Goal: Transaction & Acquisition: Subscribe to service/newsletter

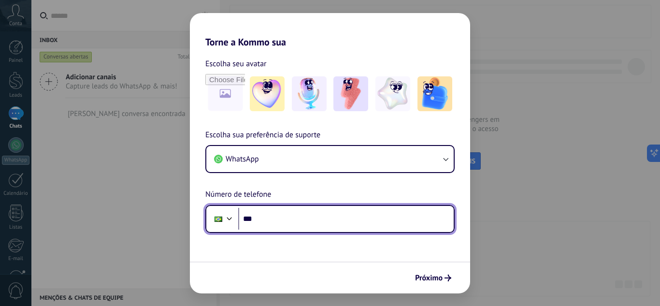
click at [301, 220] on input "***" at bounding box center [345, 219] width 215 height 22
type input "**********"
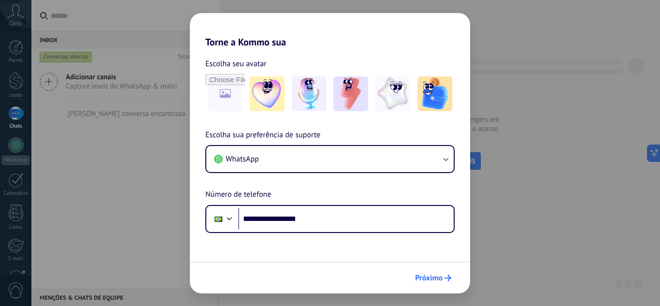
click at [435, 278] on span "Próximo" at bounding box center [429, 277] width 28 height 7
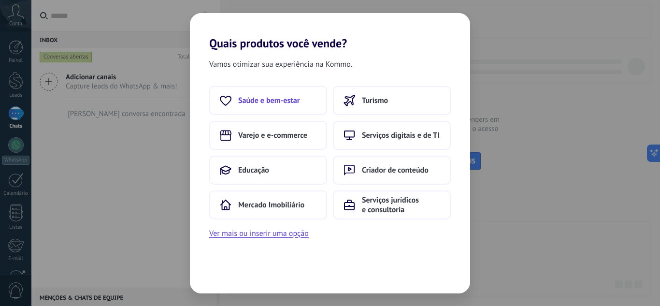
click at [252, 98] on span "Saúde e bem-estar" at bounding box center [268, 101] width 61 height 10
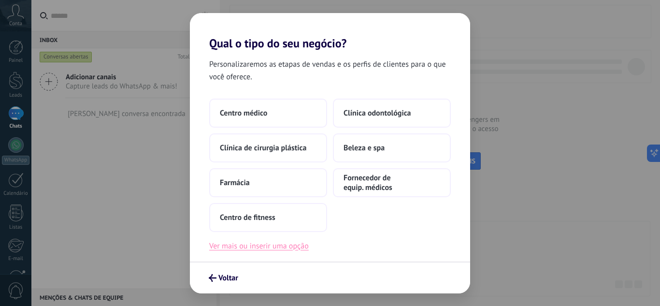
click at [254, 248] on button "Ver mais ou inserir uma opção" at bounding box center [258, 246] width 99 height 13
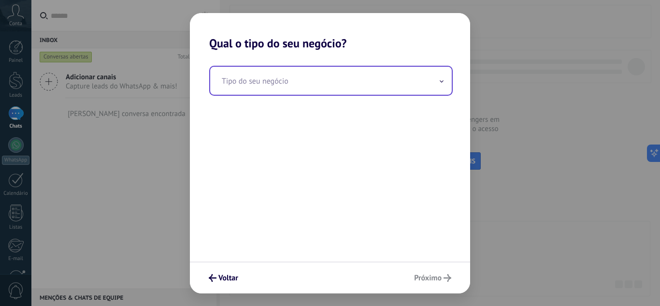
click at [291, 73] on input "text" at bounding box center [330, 81] width 241 height 28
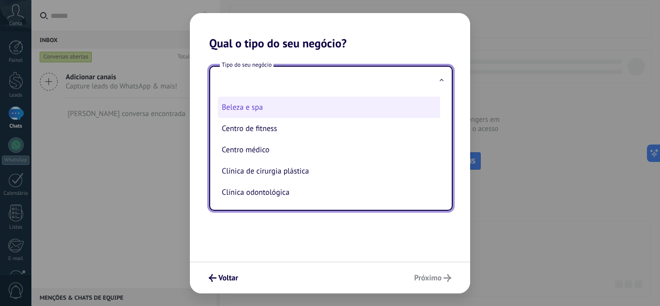
click at [237, 106] on li "Beleza e spa" at bounding box center [329, 107] width 222 height 21
type input "**********"
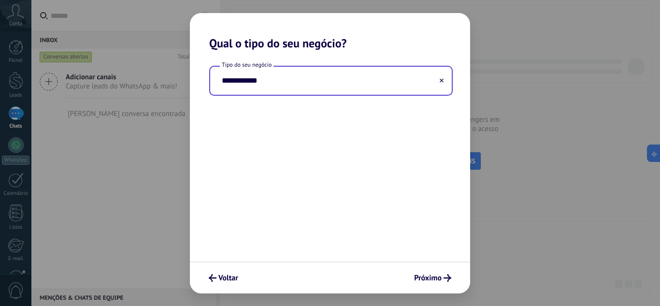
click at [305, 83] on input "**********" at bounding box center [330, 81] width 241 height 28
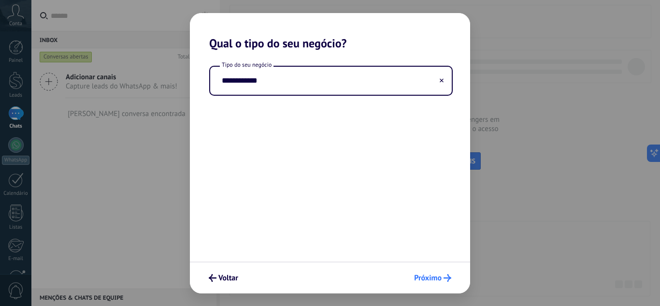
click at [431, 279] on span "Próximo" at bounding box center [428, 277] width 28 height 7
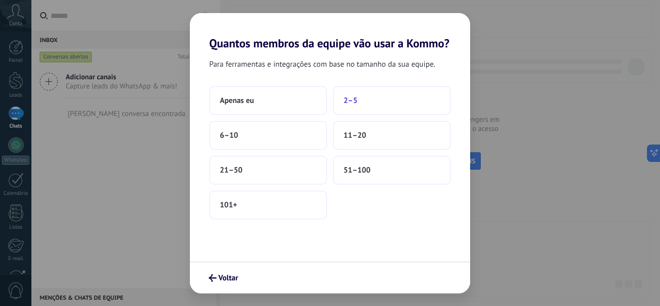
click at [348, 100] on span "2–5" at bounding box center [350, 101] width 14 height 10
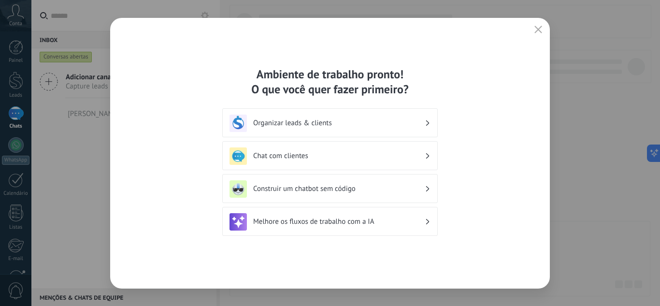
click at [414, 120] on h3 "Organizar leads & clients" at bounding box center [338, 122] width 171 height 9
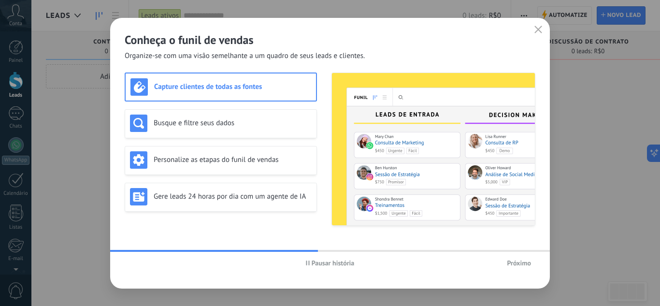
click at [190, 88] on h3 "Capture clientes de todas as fontes" at bounding box center [232, 86] width 157 height 9
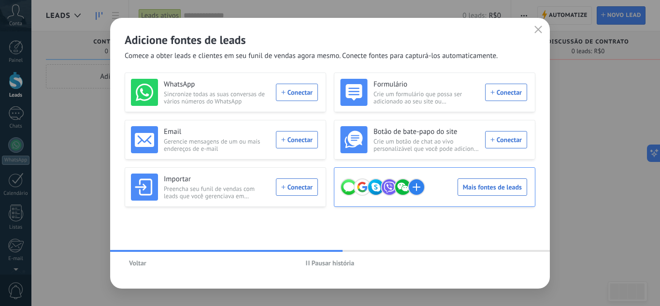
click at [484, 186] on div "Mais fontes de leads" at bounding box center [433, 186] width 187 height 27
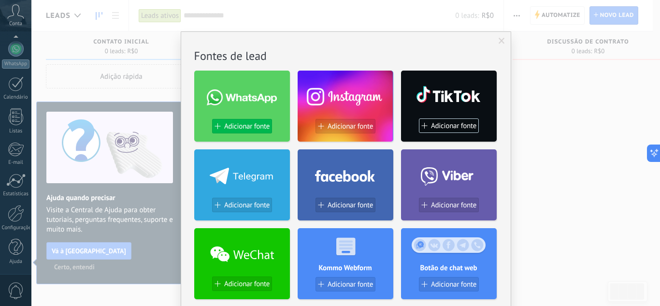
click at [241, 120] on button "Adicionar fonte" at bounding box center [242, 126] width 60 height 14
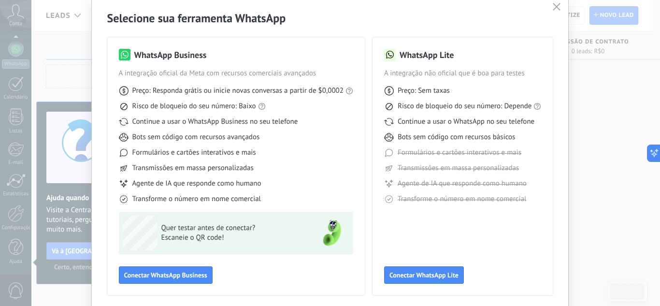
scroll to position [48, 0]
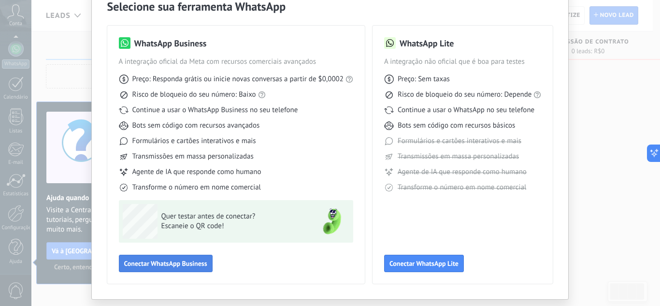
click at [183, 260] on span "Conectar WhatsApp Business" at bounding box center [165, 263] width 83 height 7
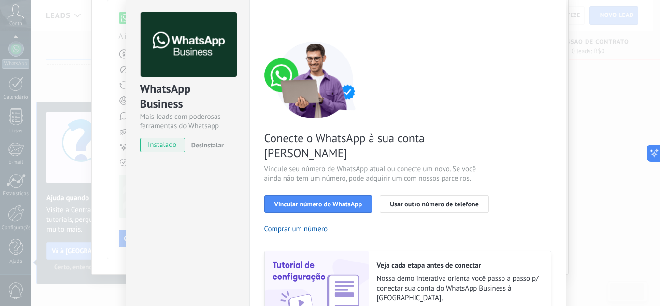
scroll to position [0, 0]
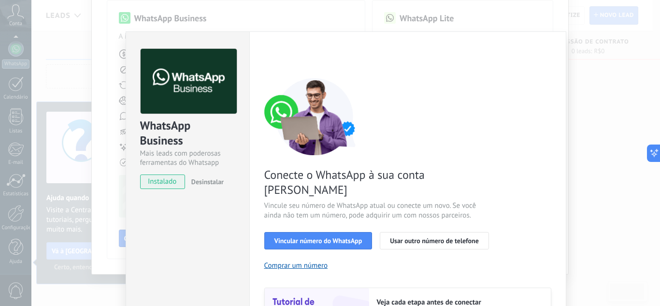
click at [97, 50] on div "WhatsApp Business Mais leads com poderosas ferramentas do Whatsapp instalado De…" at bounding box center [345, 153] width 628 height 306
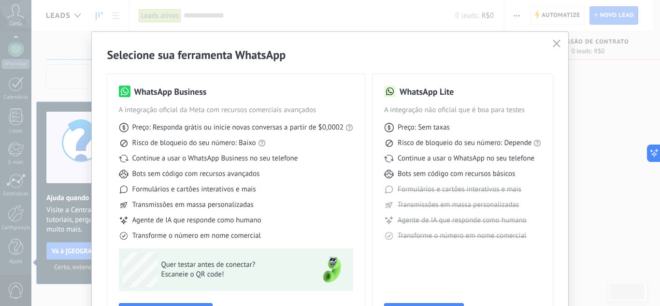
click at [555, 46] on icon "button" at bounding box center [556, 44] width 8 height 8
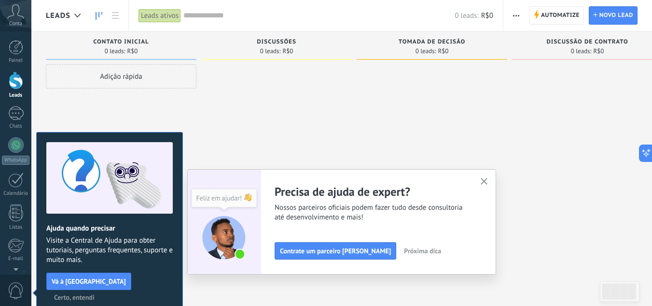
click at [14, 79] on div at bounding box center [16, 80] width 14 height 18
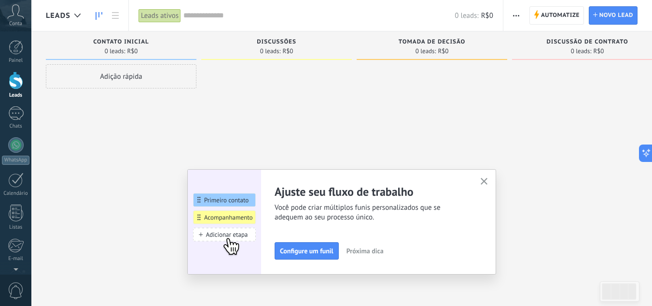
click at [487, 180] on icon "button" at bounding box center [484, 181] width 7 height 7
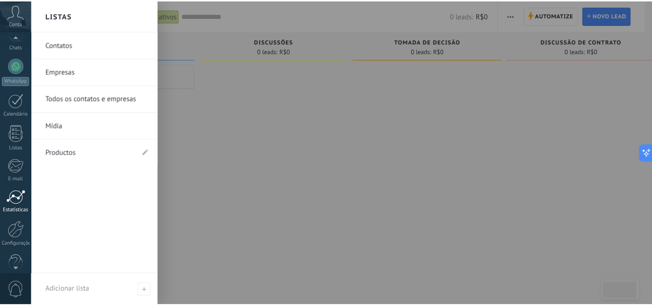
scroll to position [96, 0]
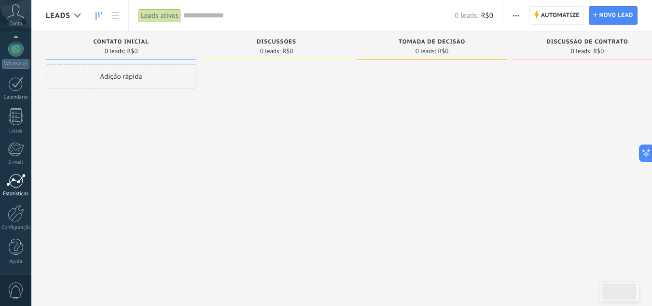
click at [14, 182] on div at bounding box center [15, 180] width 19 height 14
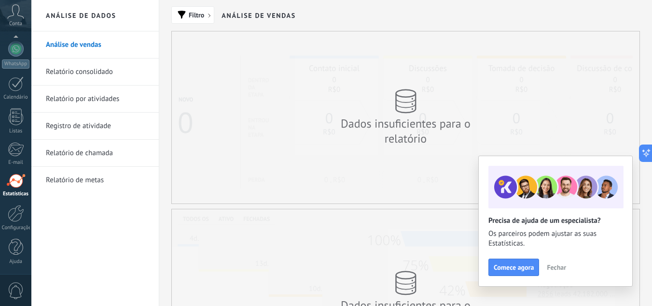
click at [73, 70] on link "Relatório consolidado" at bounding box center [97, 71] width 103 height 27
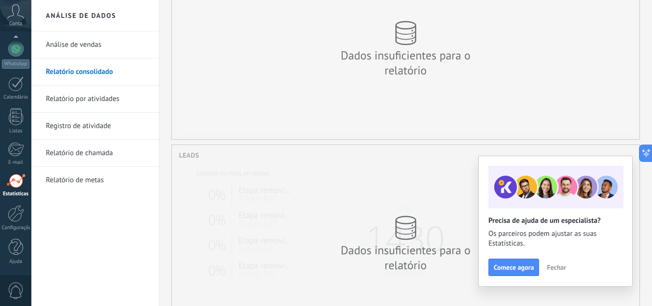
scroll to position [97, 0]
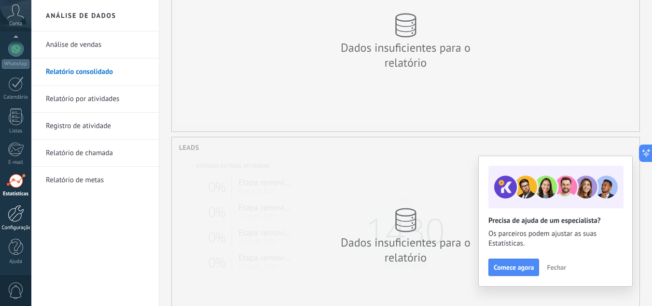
click at [15, 211] on div at bounding box center [16, 213] width 16 height 17
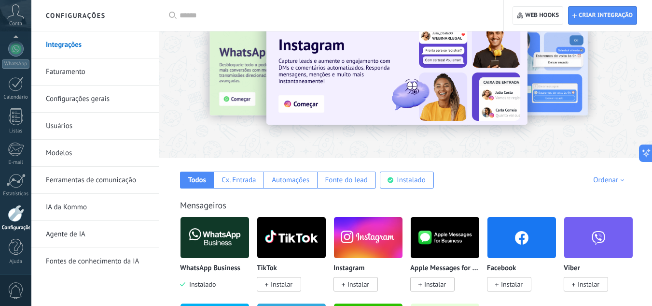
scroll to position [48, 0]
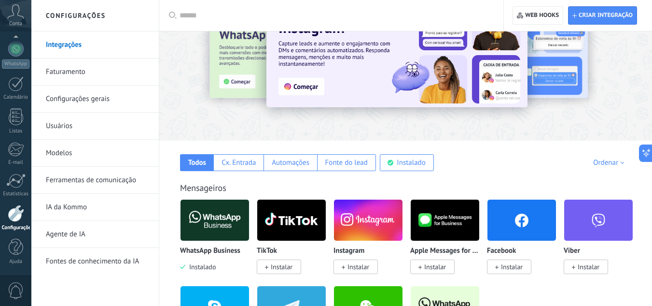
click at [74, 67] on link "Faturamento" at bounding box center [97, 71] width 103 height 27
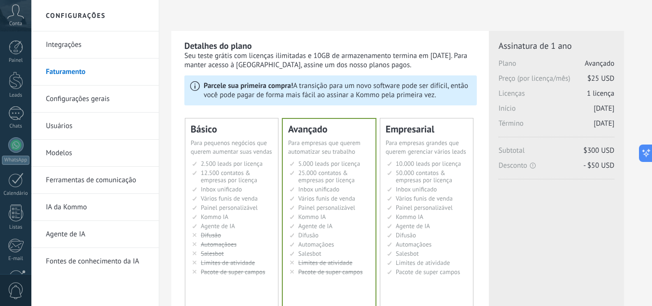
click at [61, 127] on link "Usuários" at bounding box center [97, 126] width 103 height 27
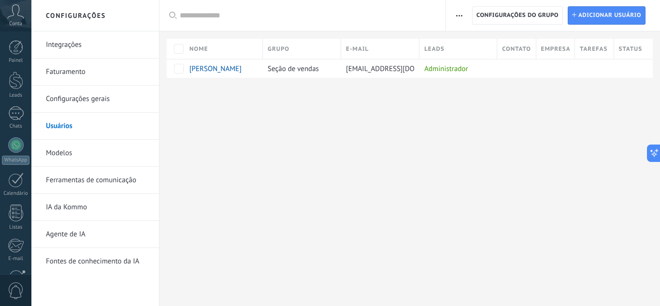
click at [70, 152] on link "Modelos" at bounding box center [97, 153] width 103 height 27
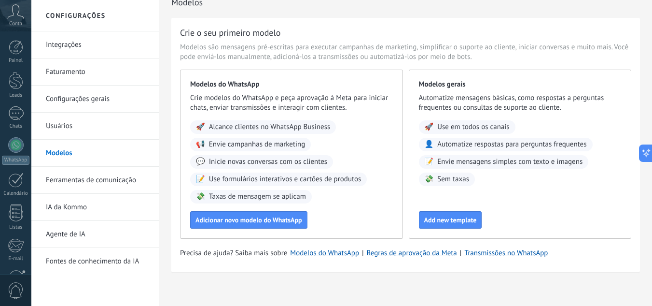
scroll to position [20, 0]
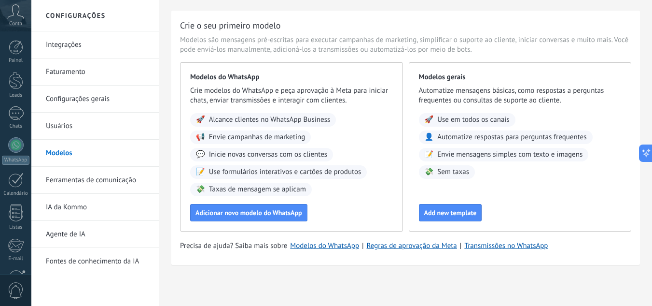
click at [69, 208] on link "IA da Kommo" at bounding box center [97, 207] width 103 height 27
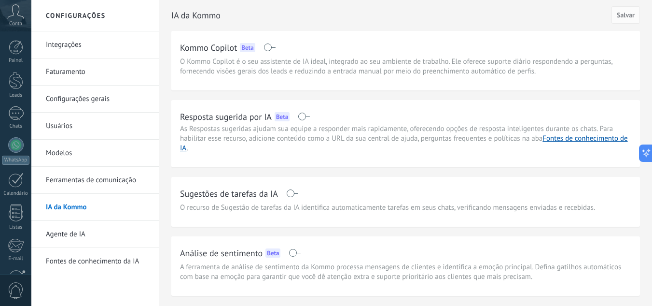
click at [71, 74] on link "Faturamento" at bounding box center [97, 71] width 103 height 27
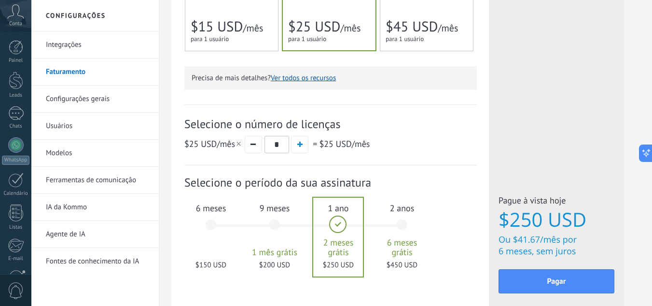
scroll to position [338, 0]
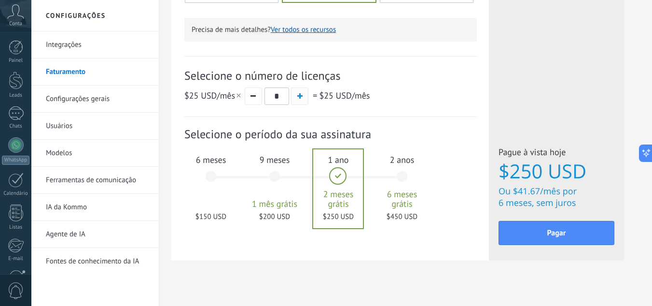
click at [300, 94] on span "button" at bounding box center [299, 95] width 5 height 5
type input "*"
